Goal: Navigation & Orientation: Find specific page/section

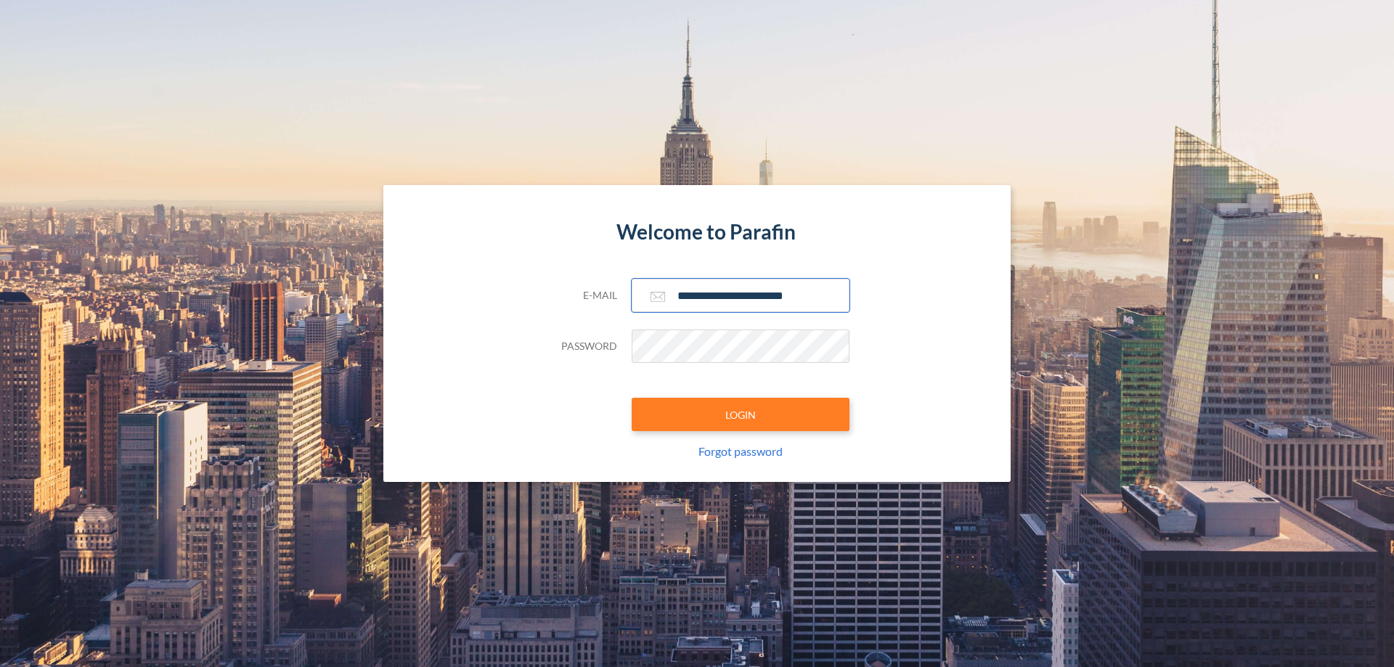
type input "**********"
click at [741, 415] on button "LOGIN" at bounding box center [741, 414] width 218 height 33
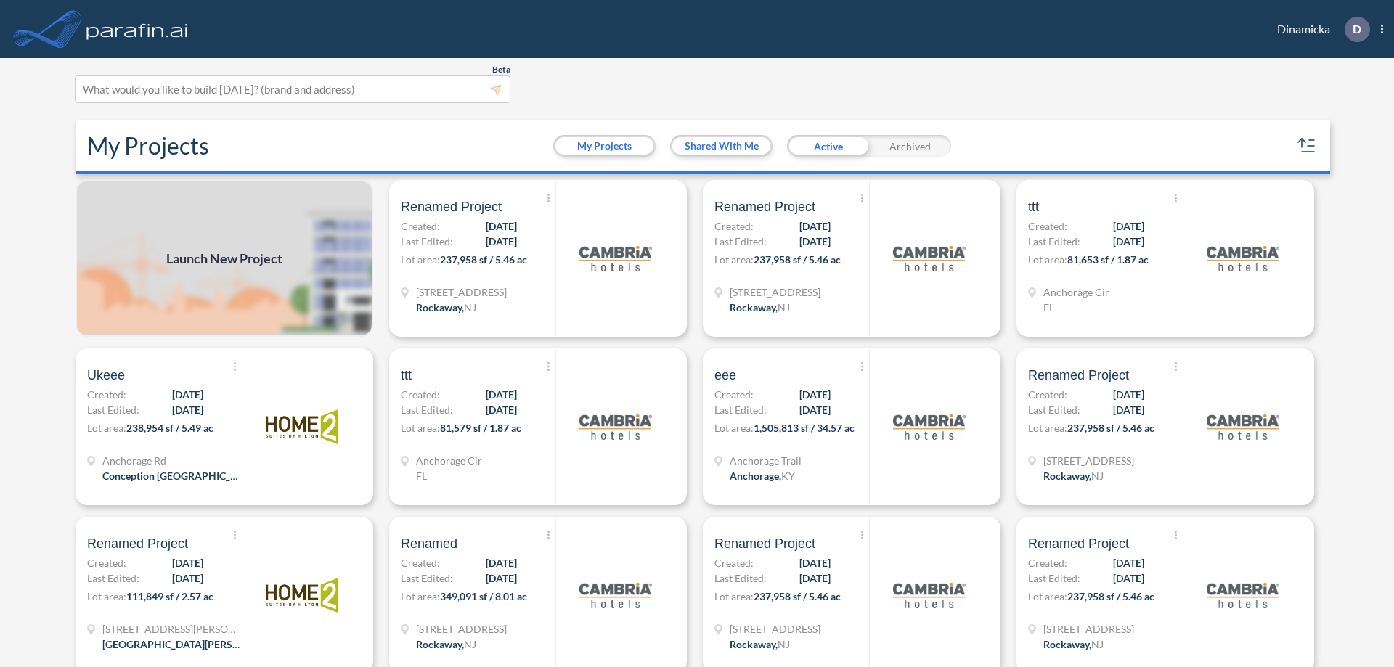
scroll to position [4, 0]
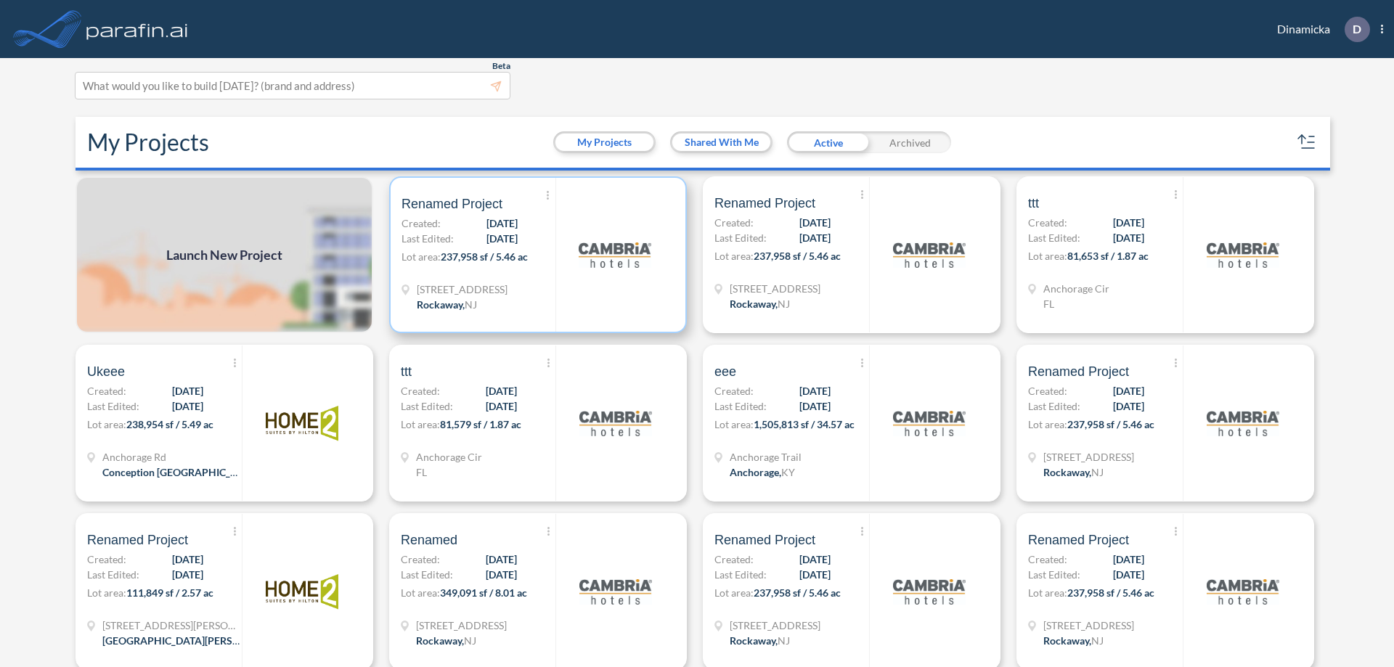
click at [535, 255] on p "Lot area: 237,958 sf / 5.46 ac" at bounding box center [479, 259] width 154 height 21
